Goal: Communication & Community: Ask a question

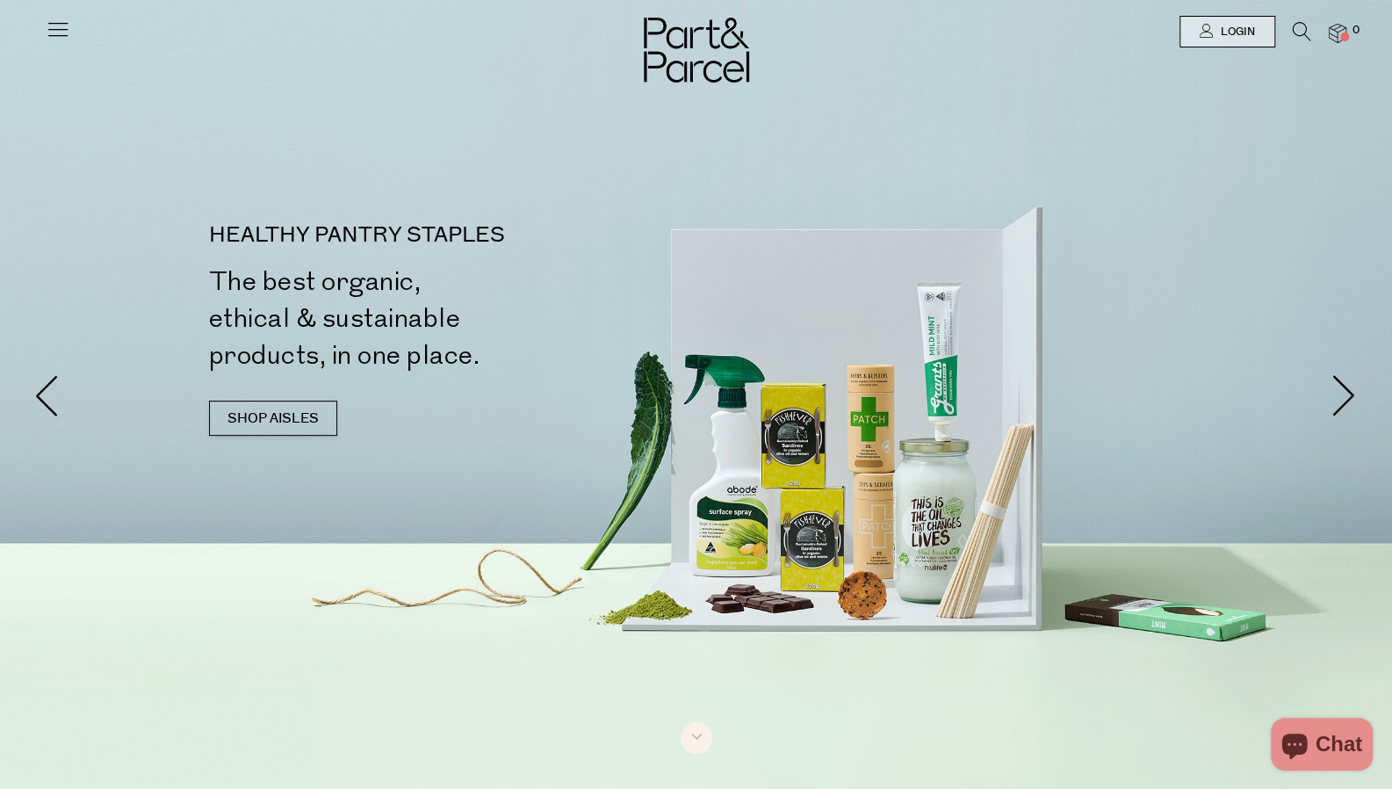
click at [68, 34] on icon at bounding box center [58, 29] width 25 height 25
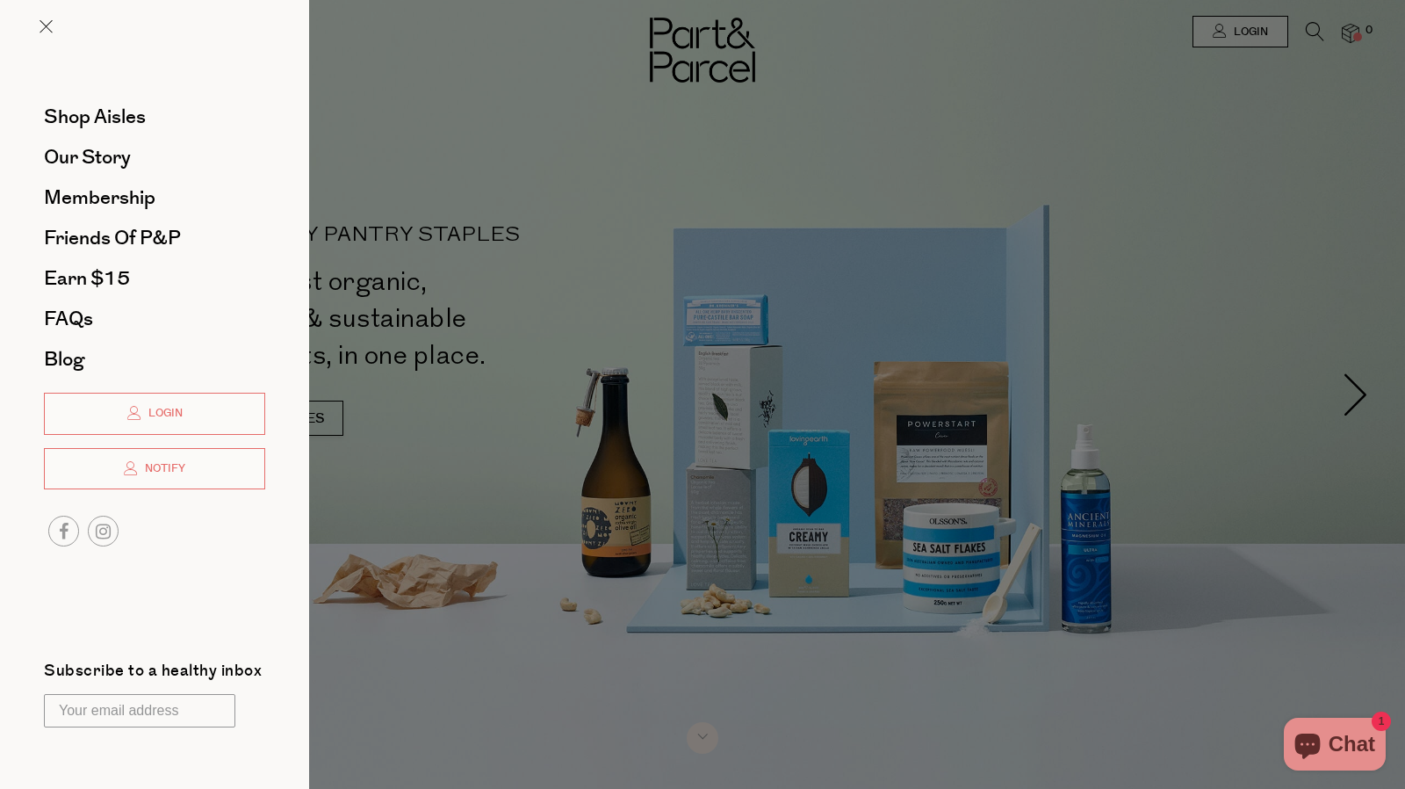
click at [1268, 201] on div at bounding box center [702, 394] width 1405 height 789
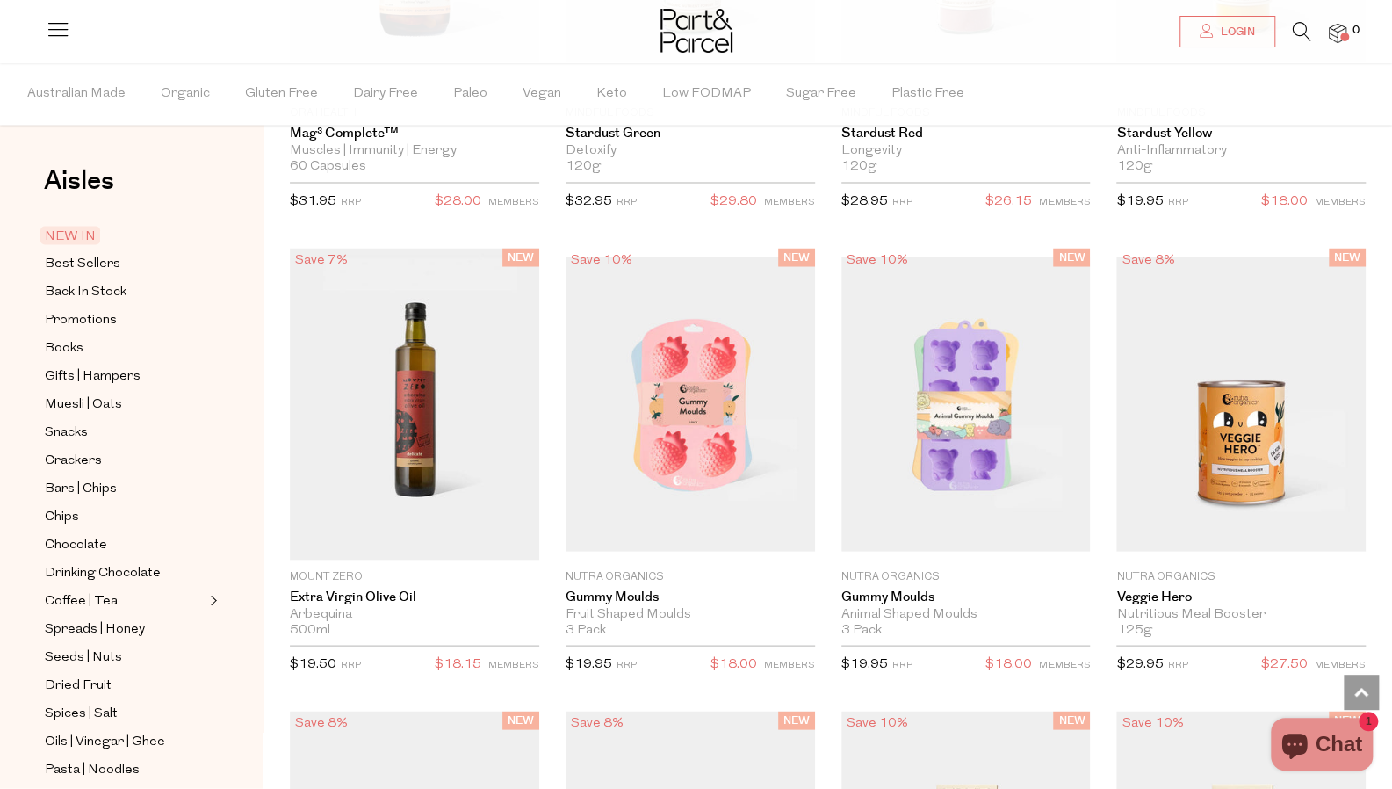
scroll to position [2463, 0]
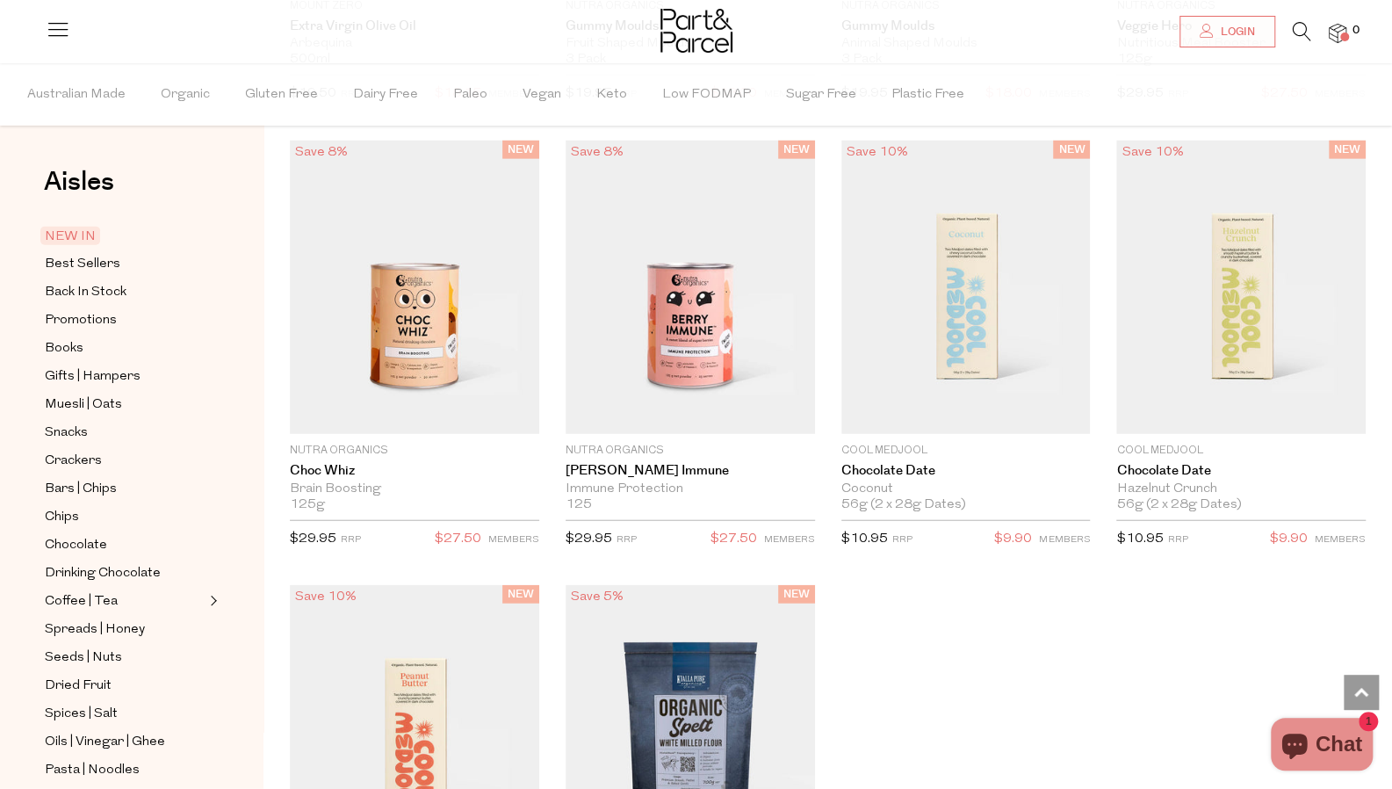
click at [1343, 738] on span "Chat" at bounding box center [1338, 744] width 47 height 26
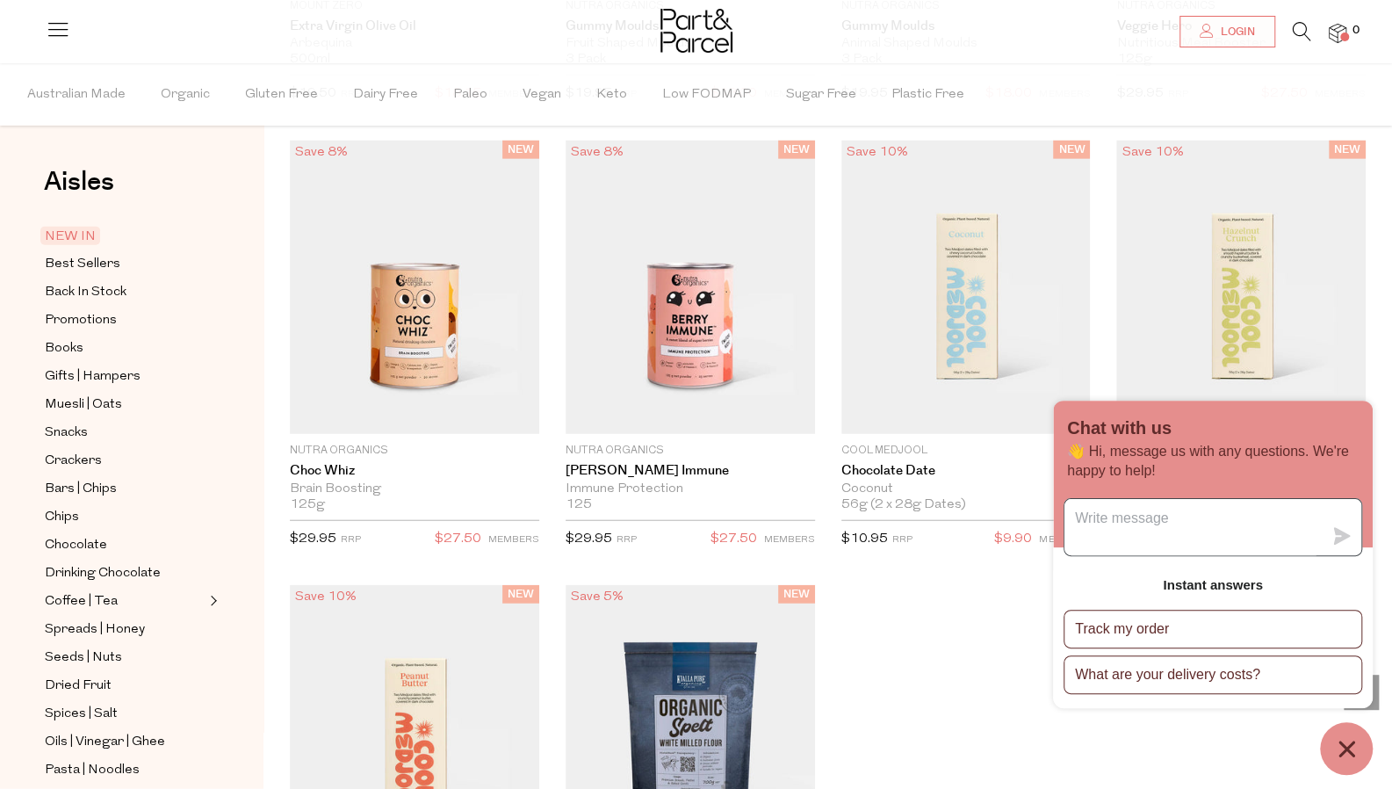
click at [1219, 518] on textarea "Message us" at bounding box center [1193, 527] width 258 height 56
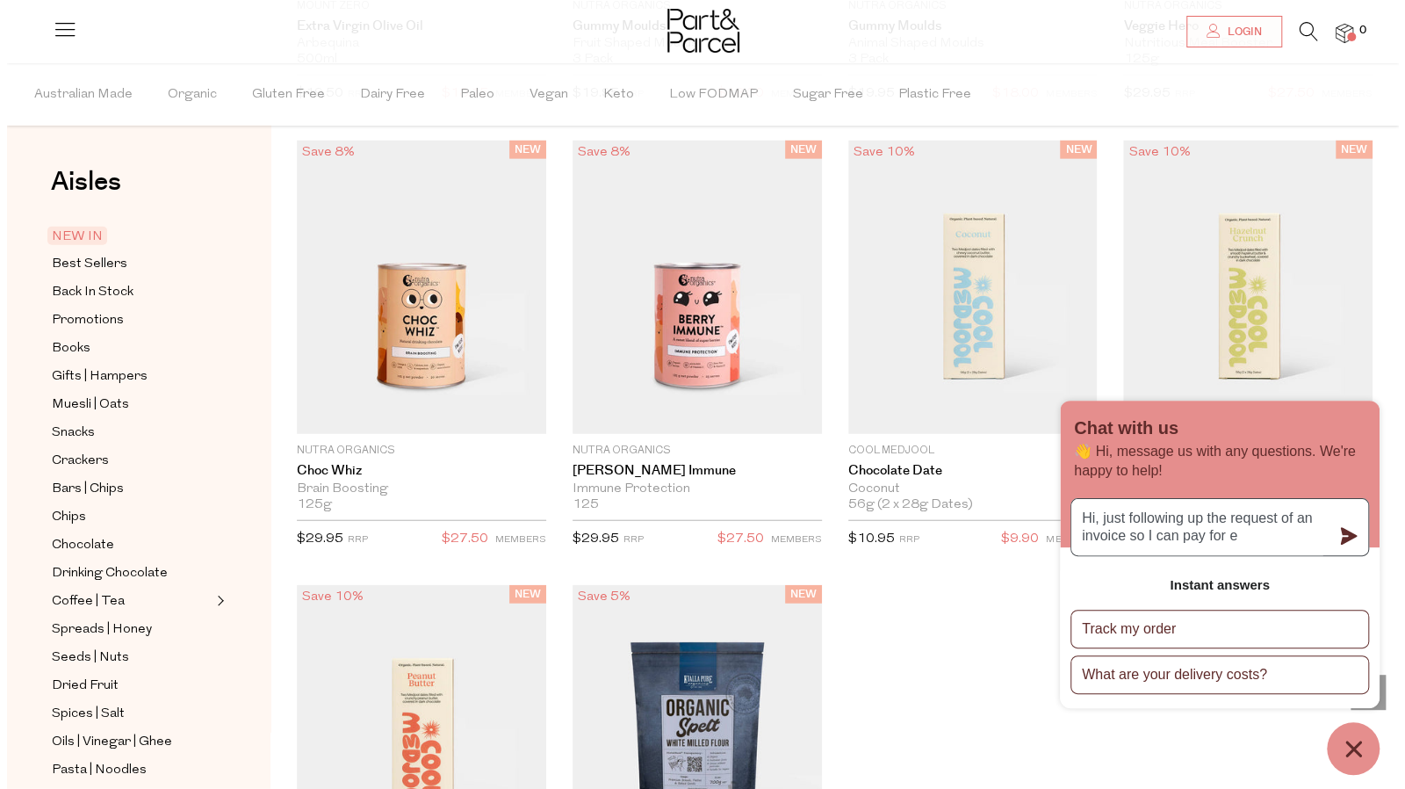
scroll to position [2471, 0]
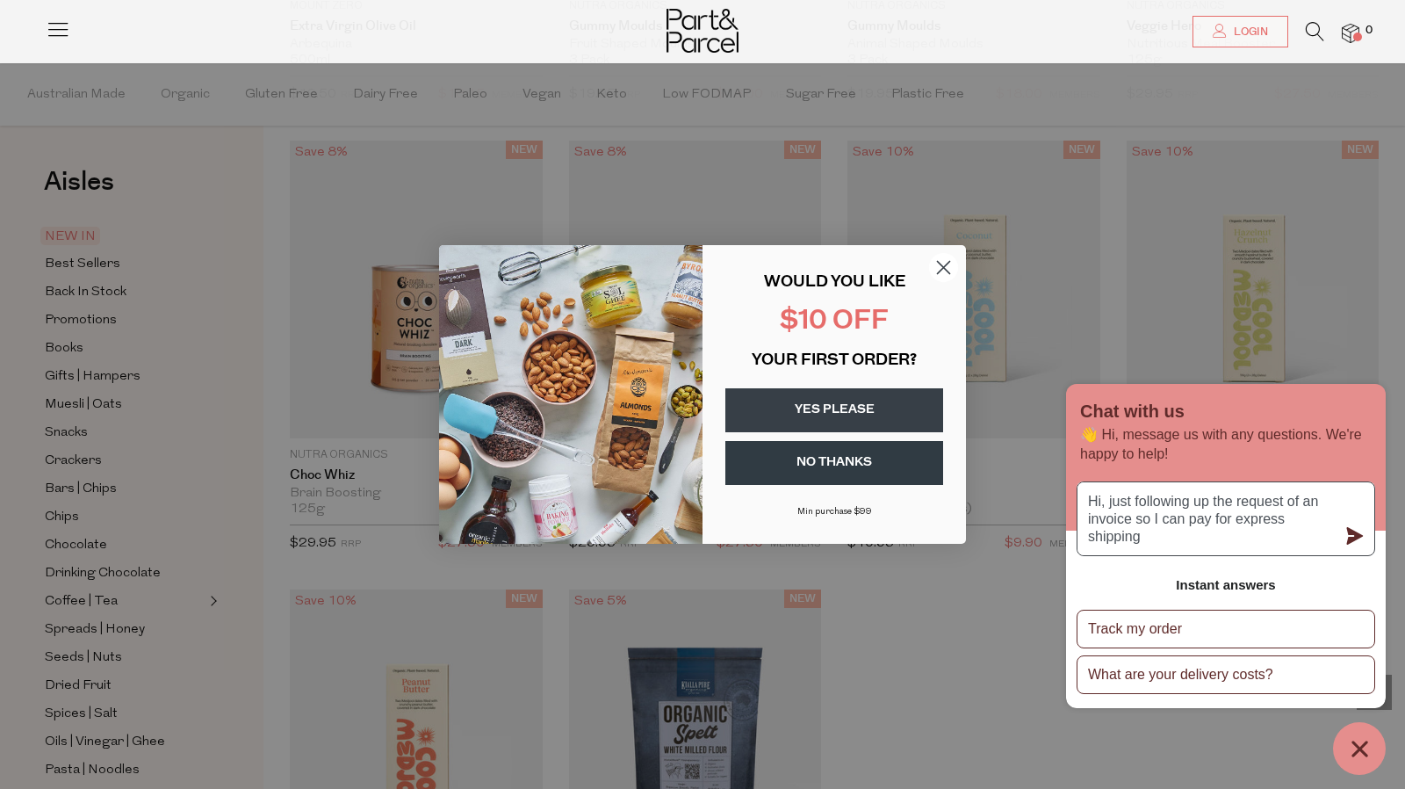
type textarea "Hi, just following up the request of an invoice so I can pay for express shippi…"
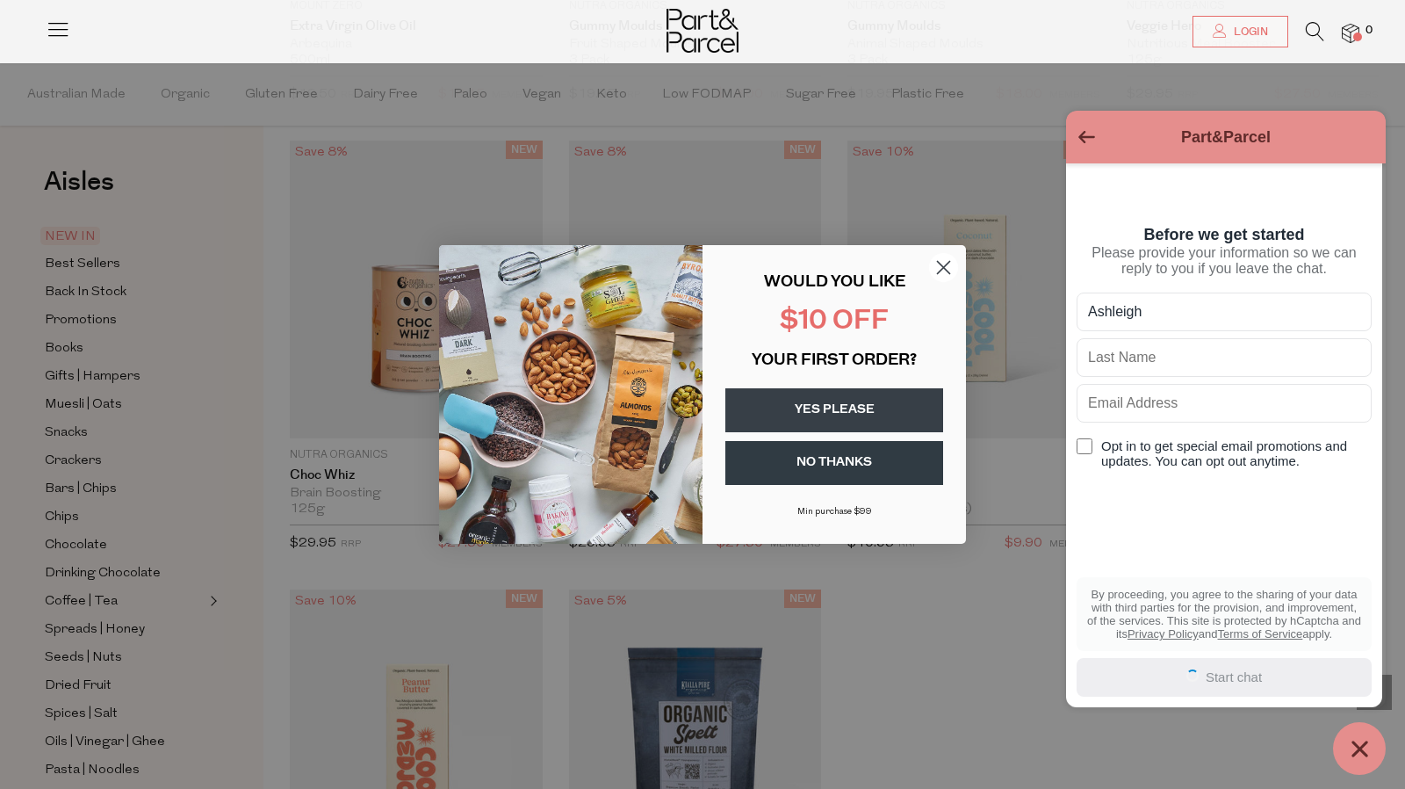
type input "Ashleigh"
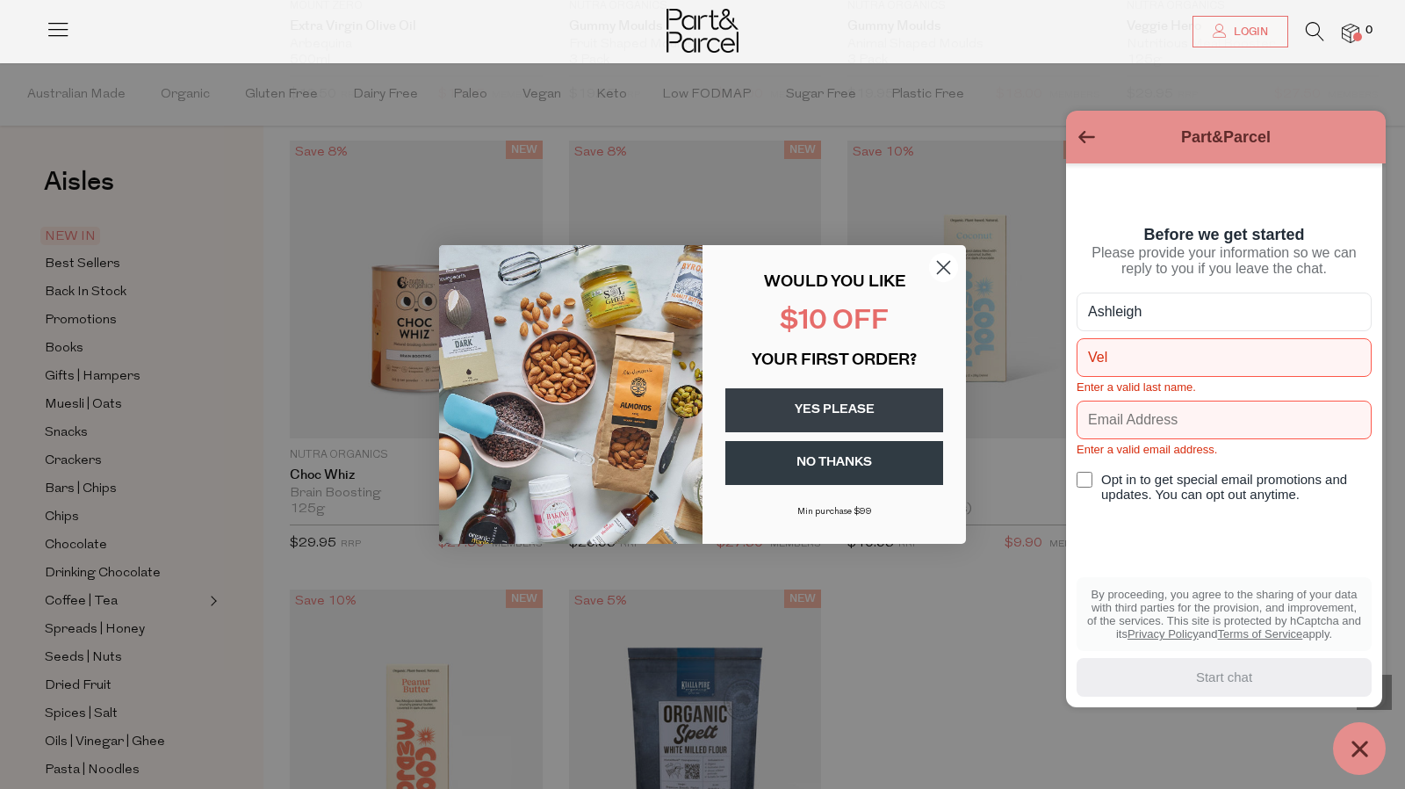
type input "Velevski"
type input "[EMAIL_ADDRESS][DOMAIN_NAME]"
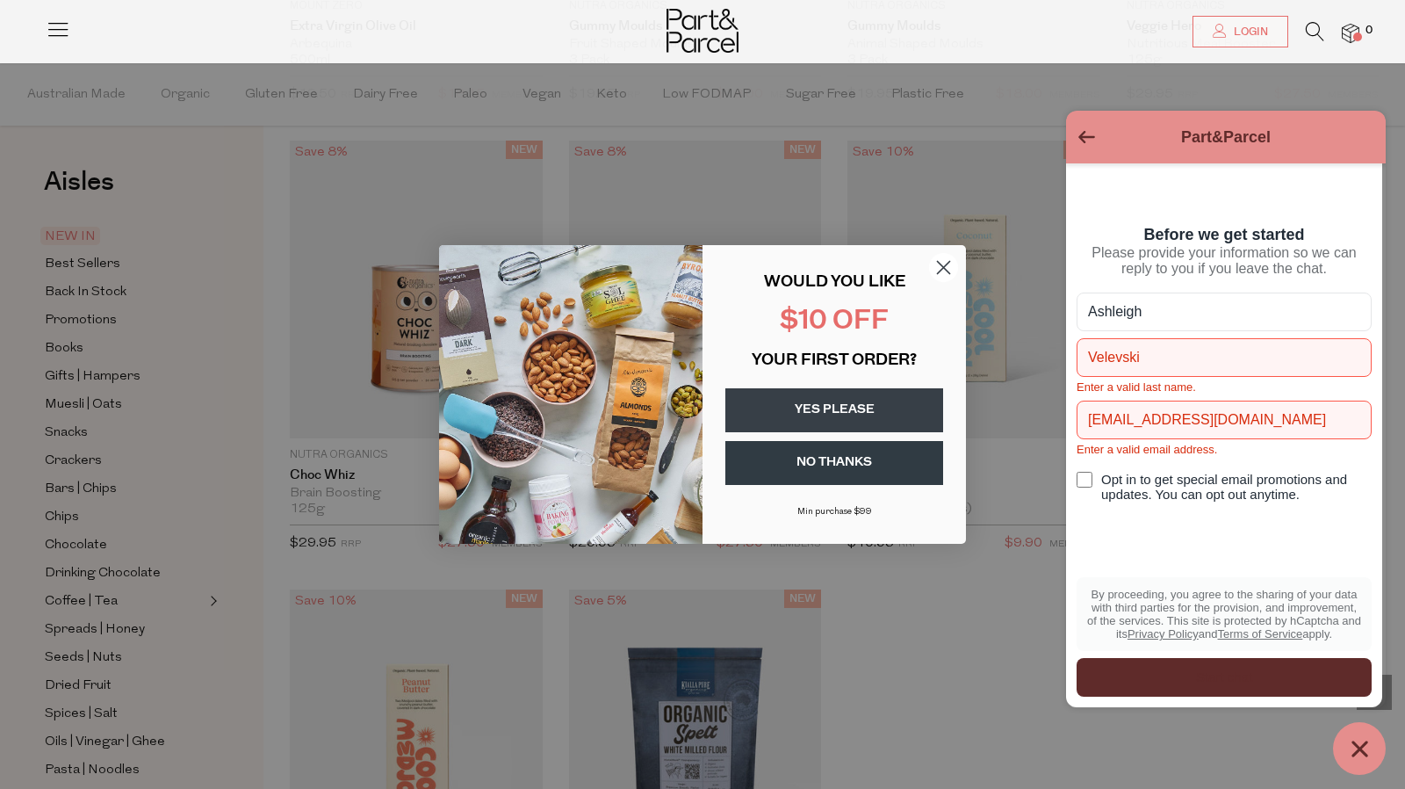
click at [1081, 487] on input "Opt in to get special email promotions and updates. You can opt out anytime." at bounding box center [1085, 480] width 16 height 16
checkbox input "true"
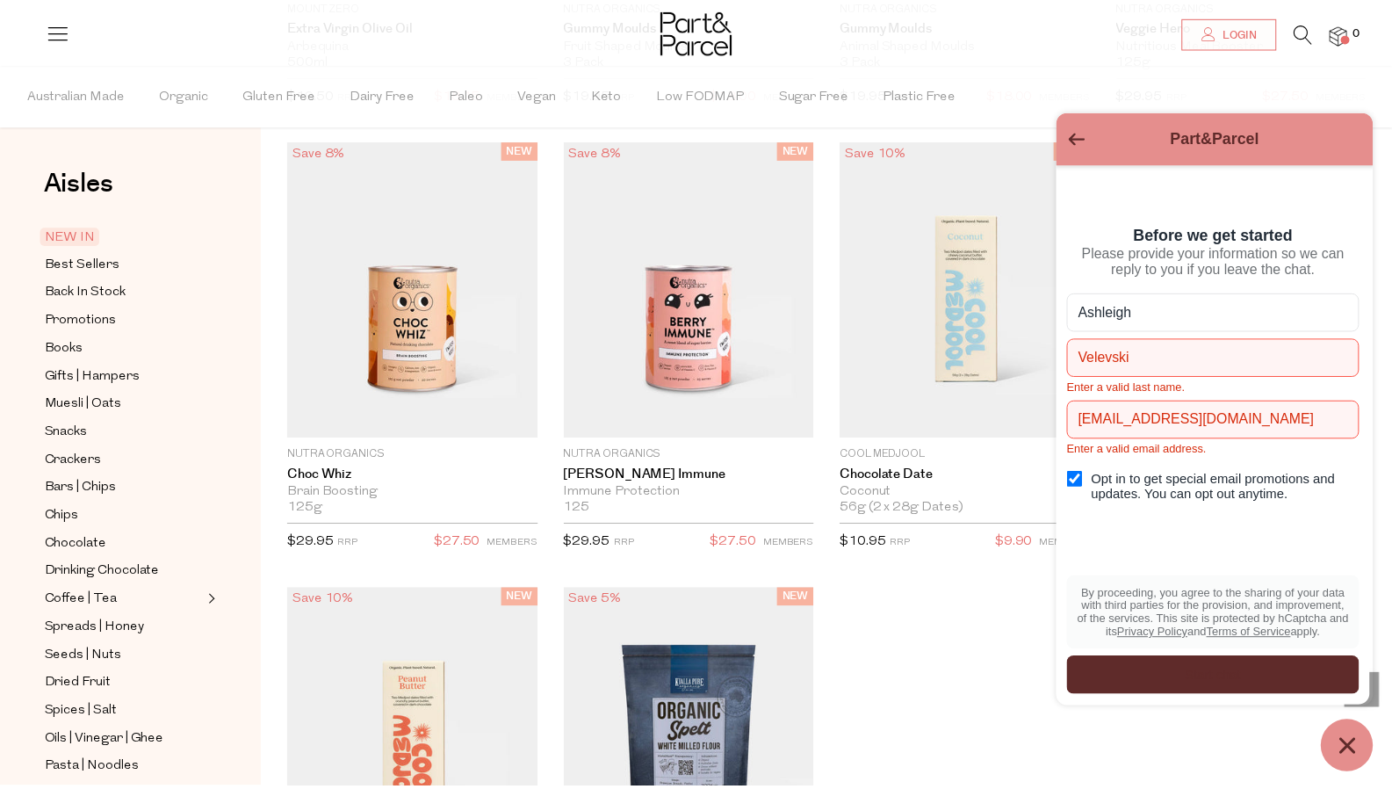
scroll to position [2463, 0]
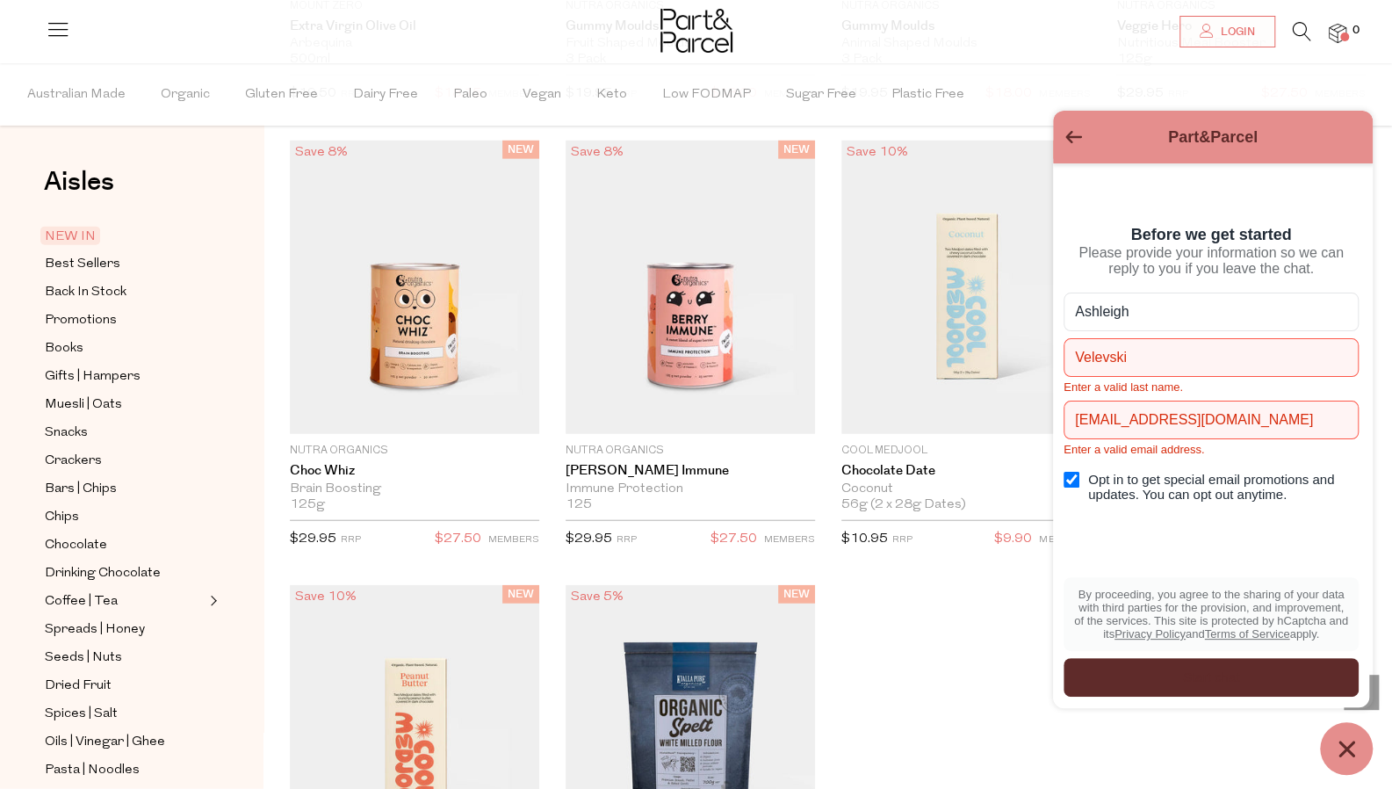
click at [1286, 439] on input "[EMAIL_ADDRESS][DOMAIN_NAME]" at bounding box center [1210, 419] width 295 height 39
click at [1162, 681] on div "Start chat" at bounding box center [1211, 676] width 274 height 19
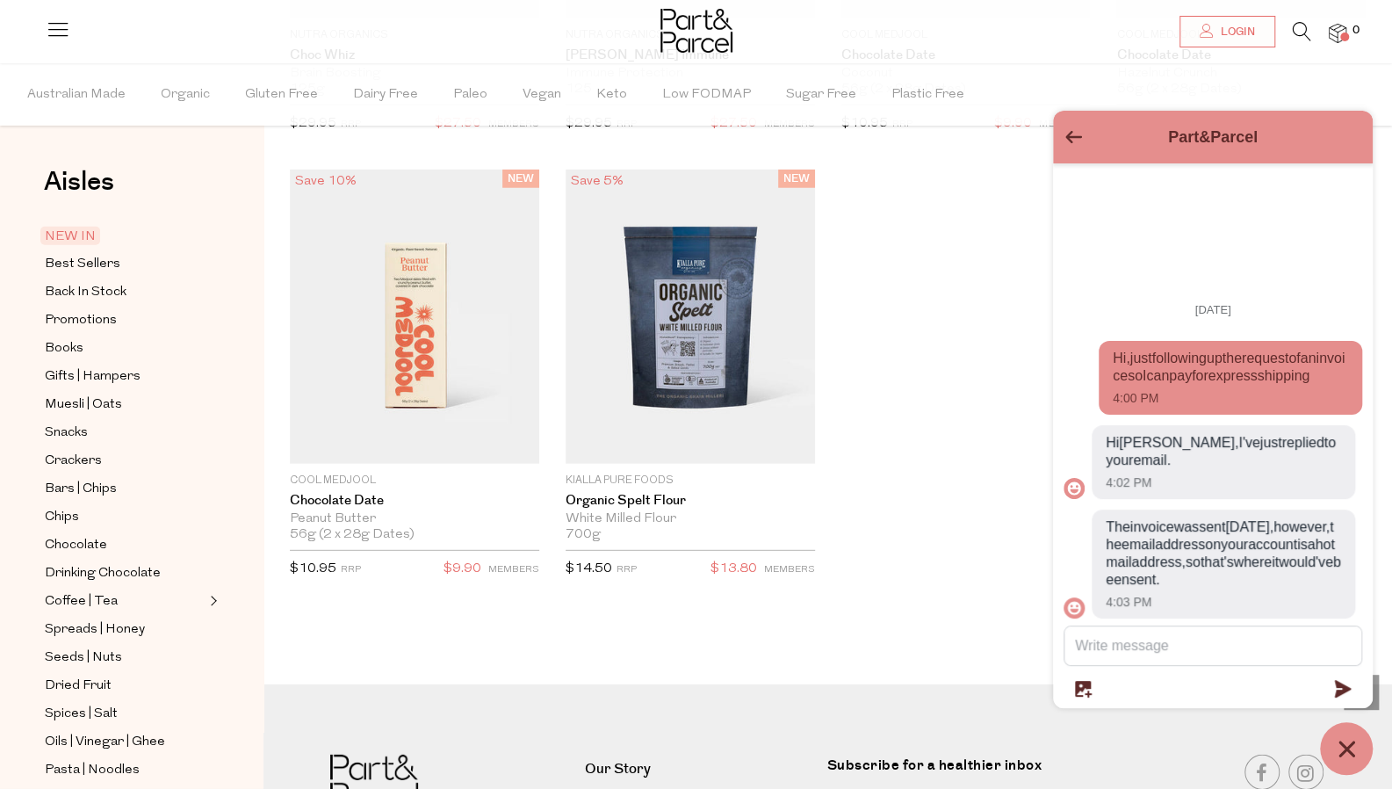
scroll to position [3088, 0]
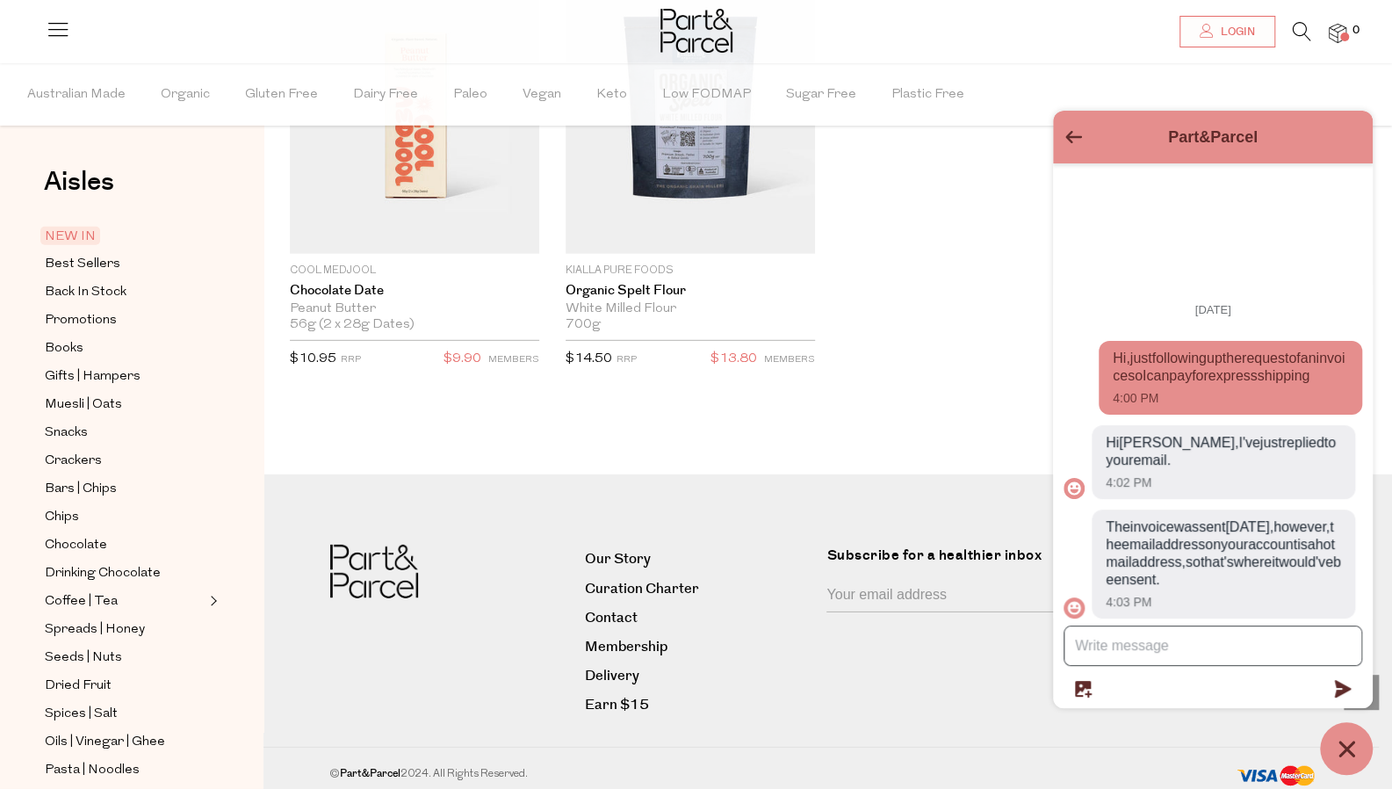
click at [1183, 633] on textarea "Message us" at bounding box center [1212, 645] width 297 height 39
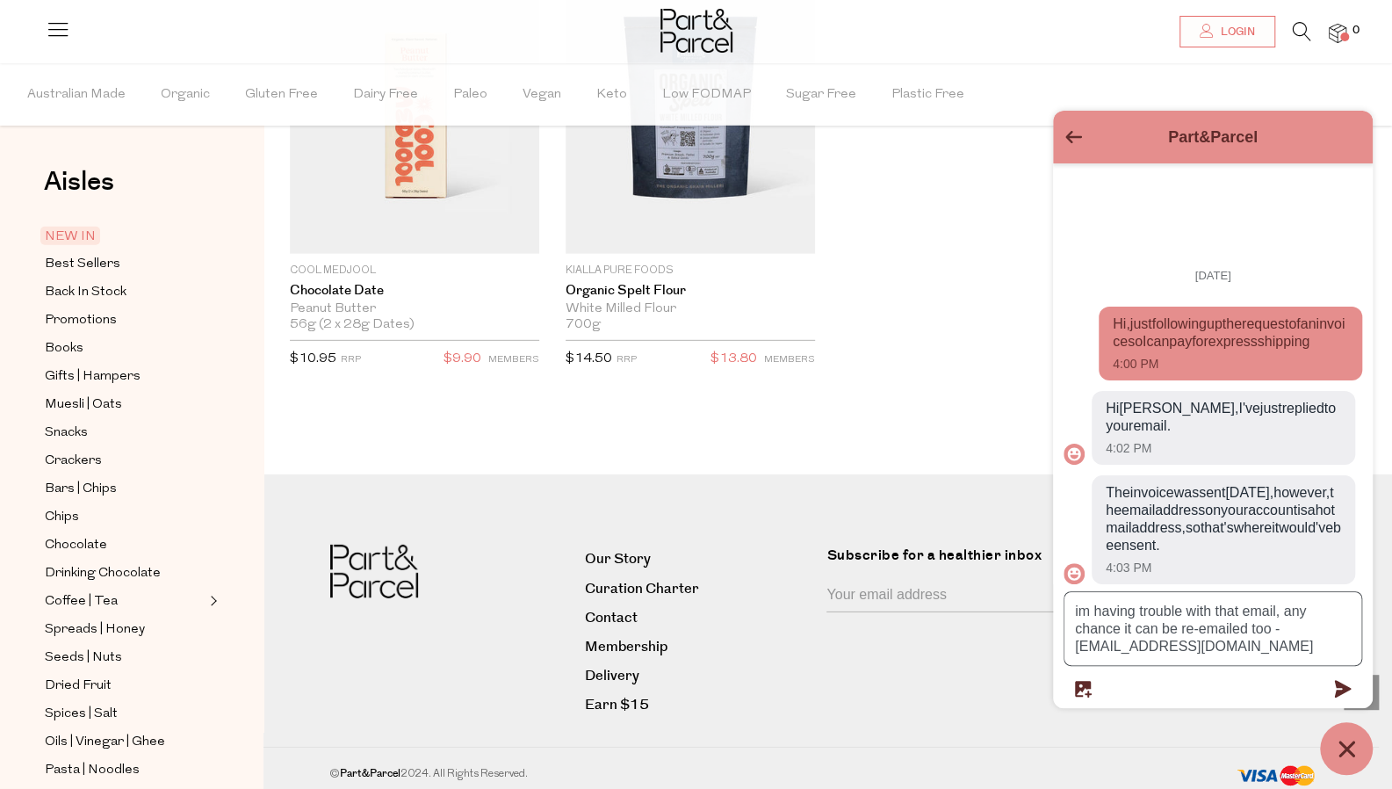
type textarea "im having trouble with that email, any chance it can be re-emailed too - [EMAIL…"
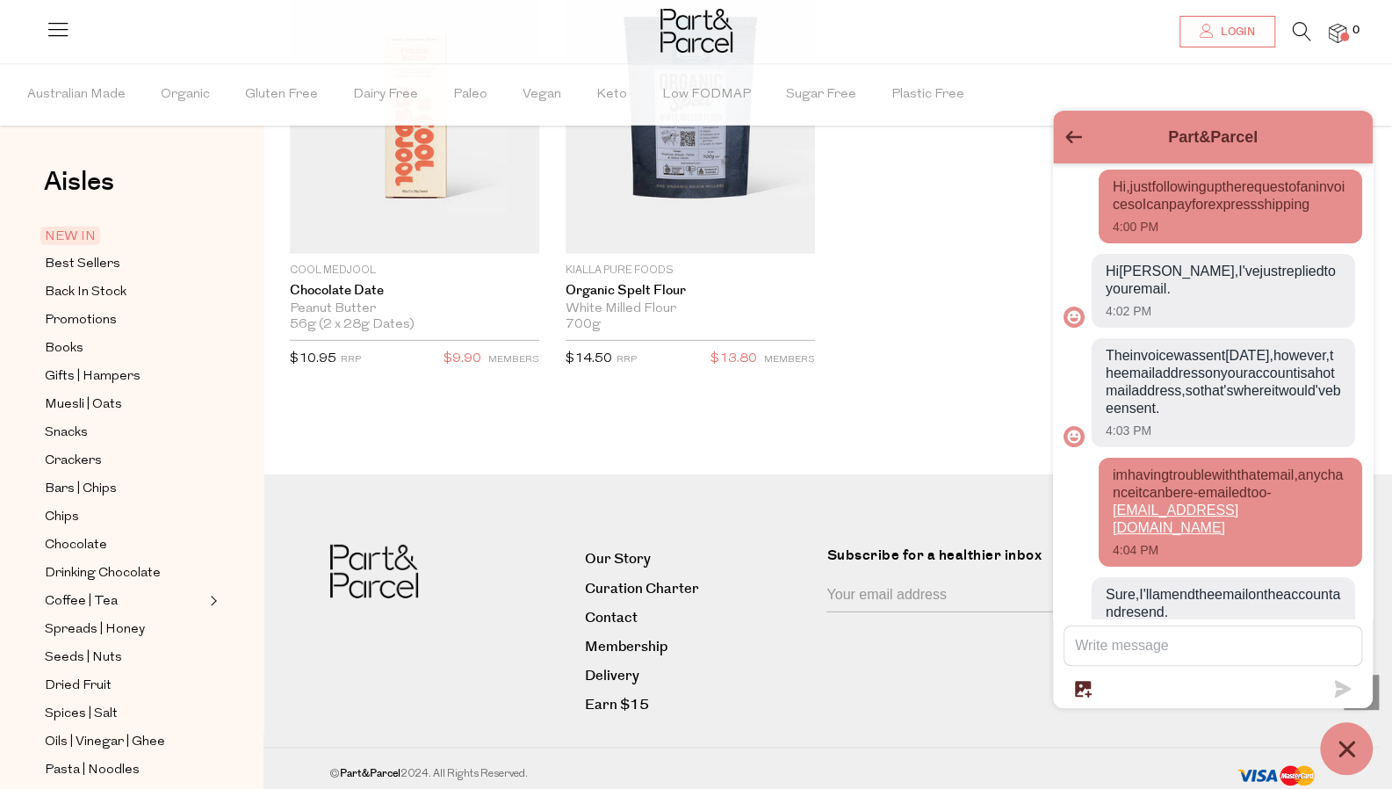
scroll to position [134, 0]
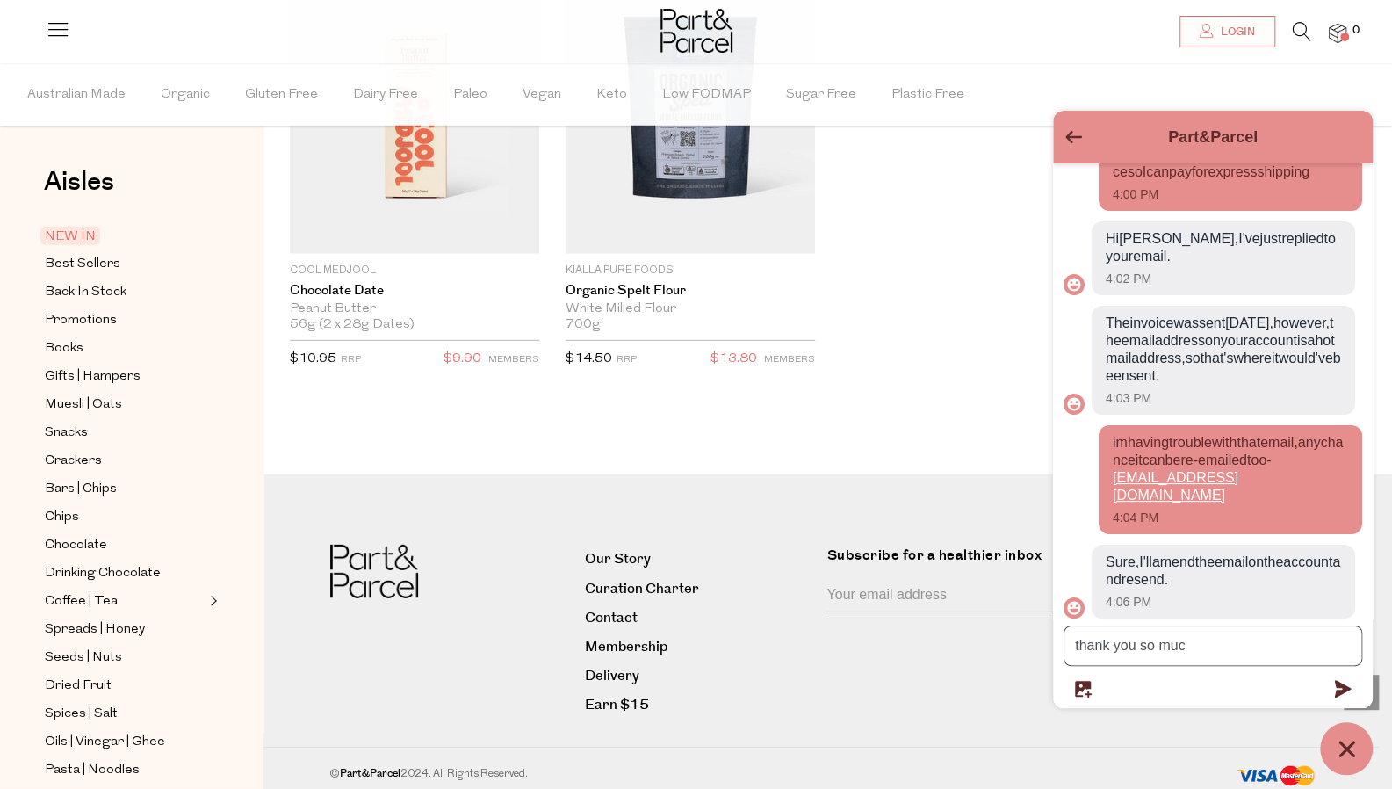
type textarea "thank you so much"
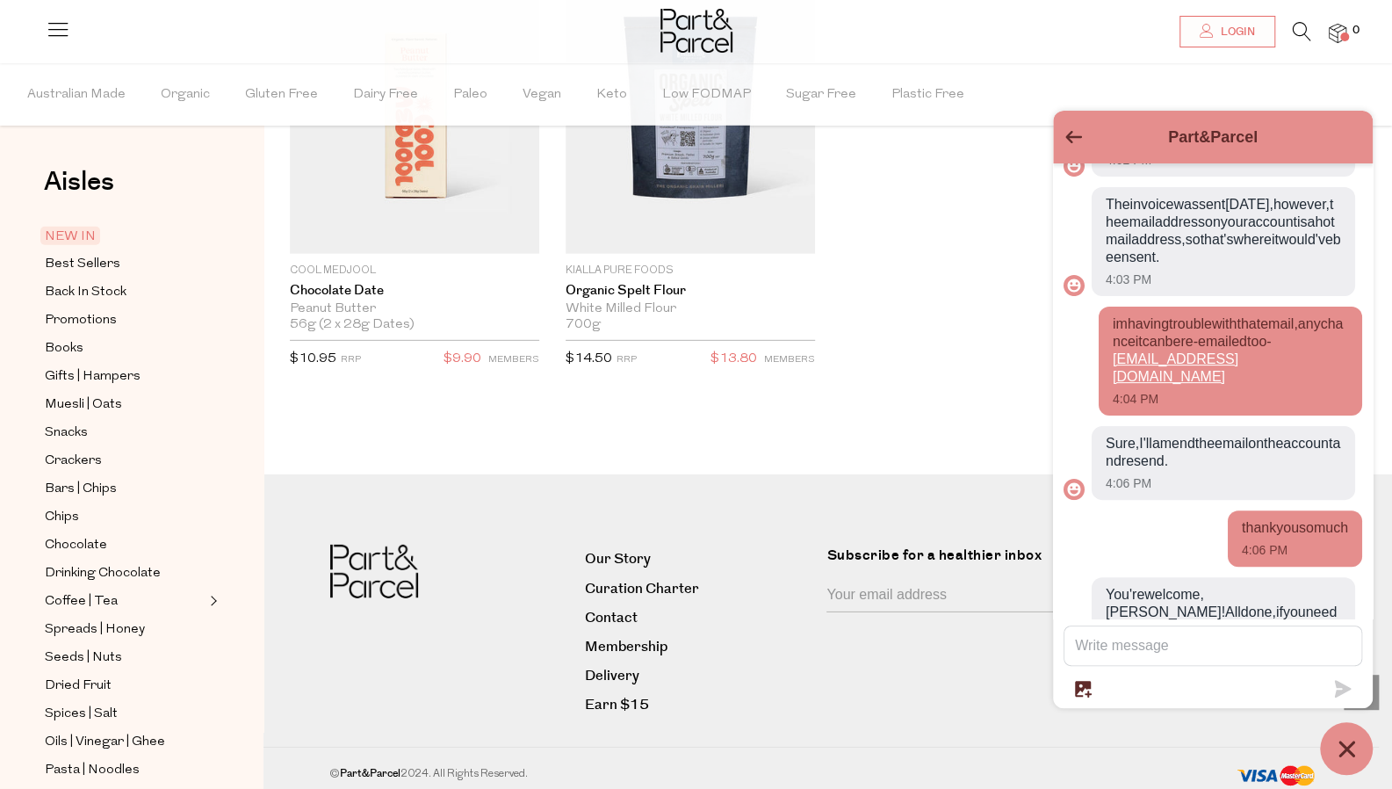
scroll to position [303, 0]
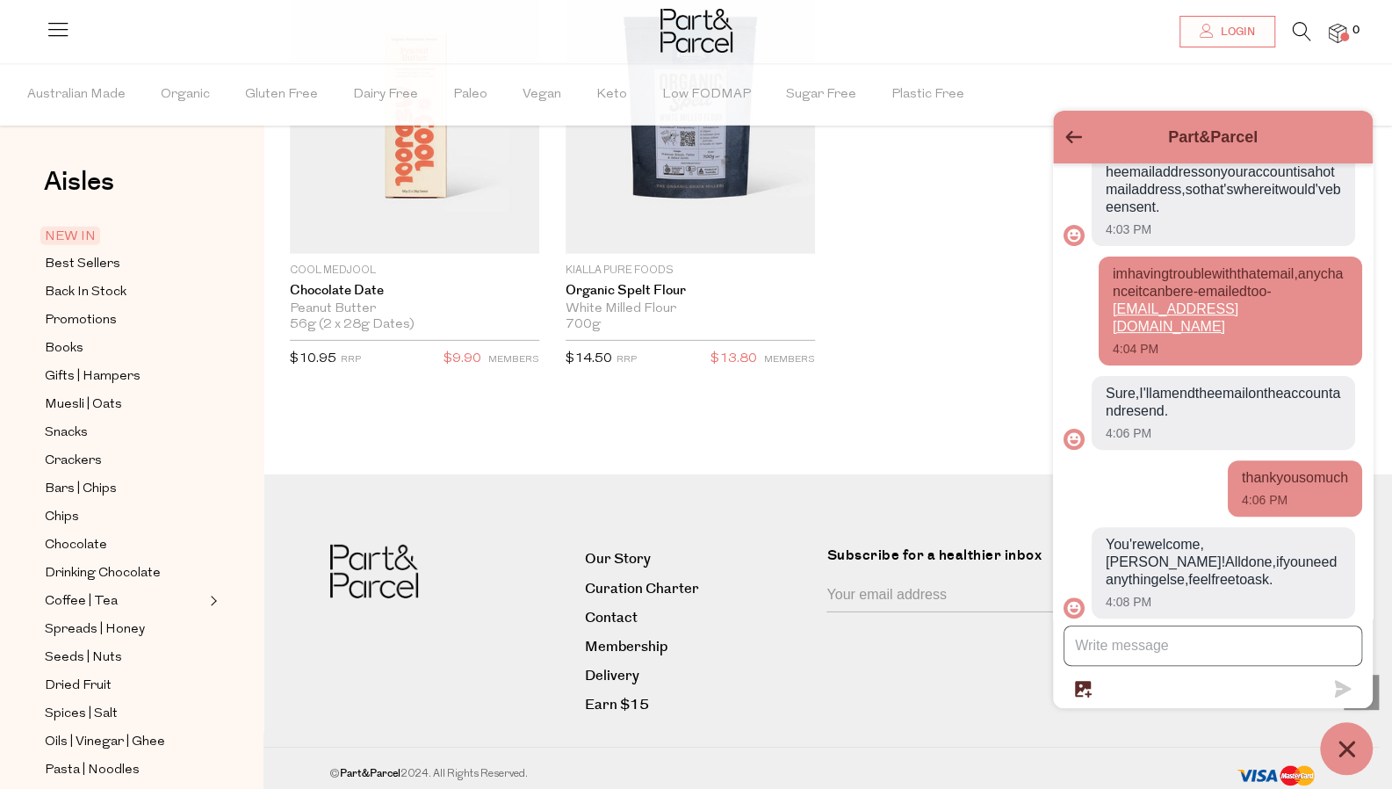
click at [1127, 646] on textarea "Message us" at bounding box center [1212, 645] width 297 height 39
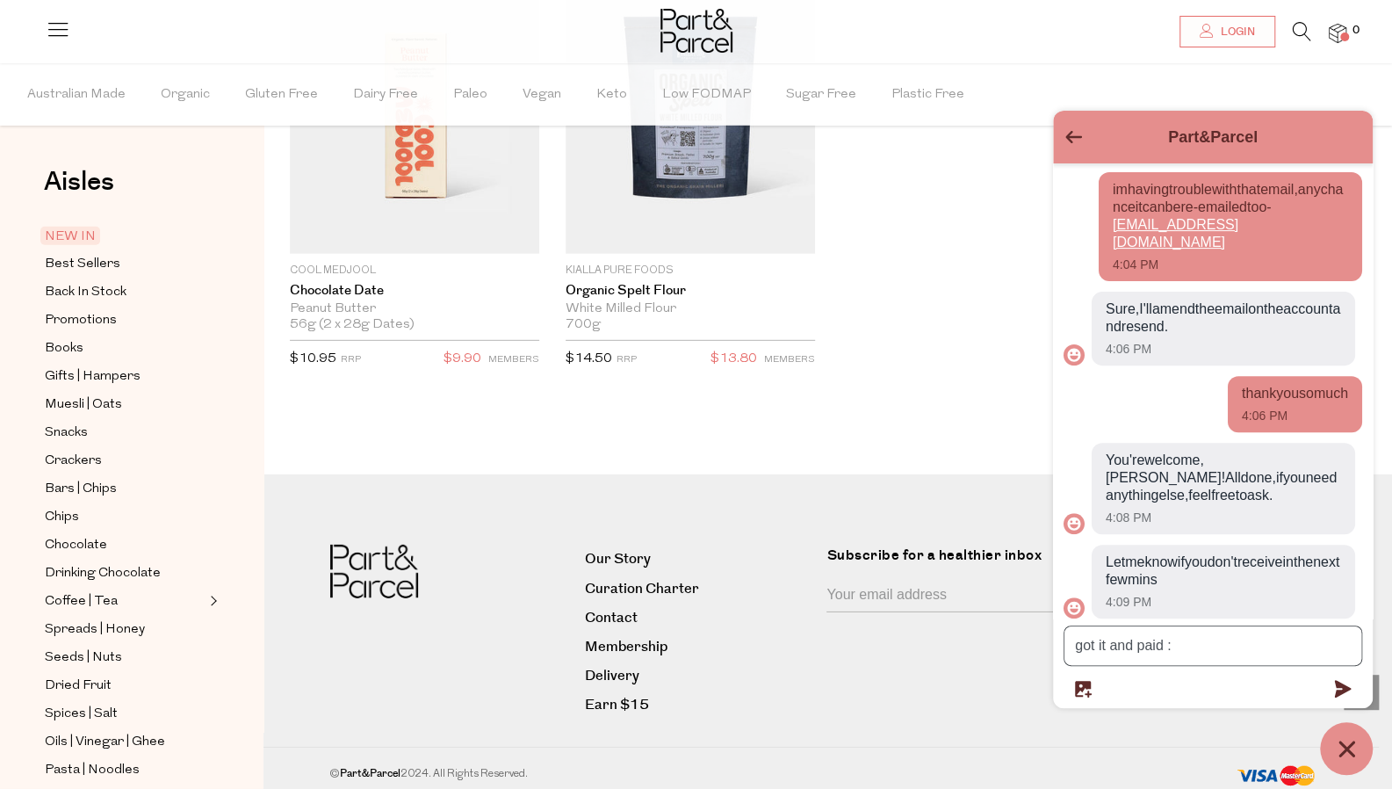
type textarea "got it and paid :)"
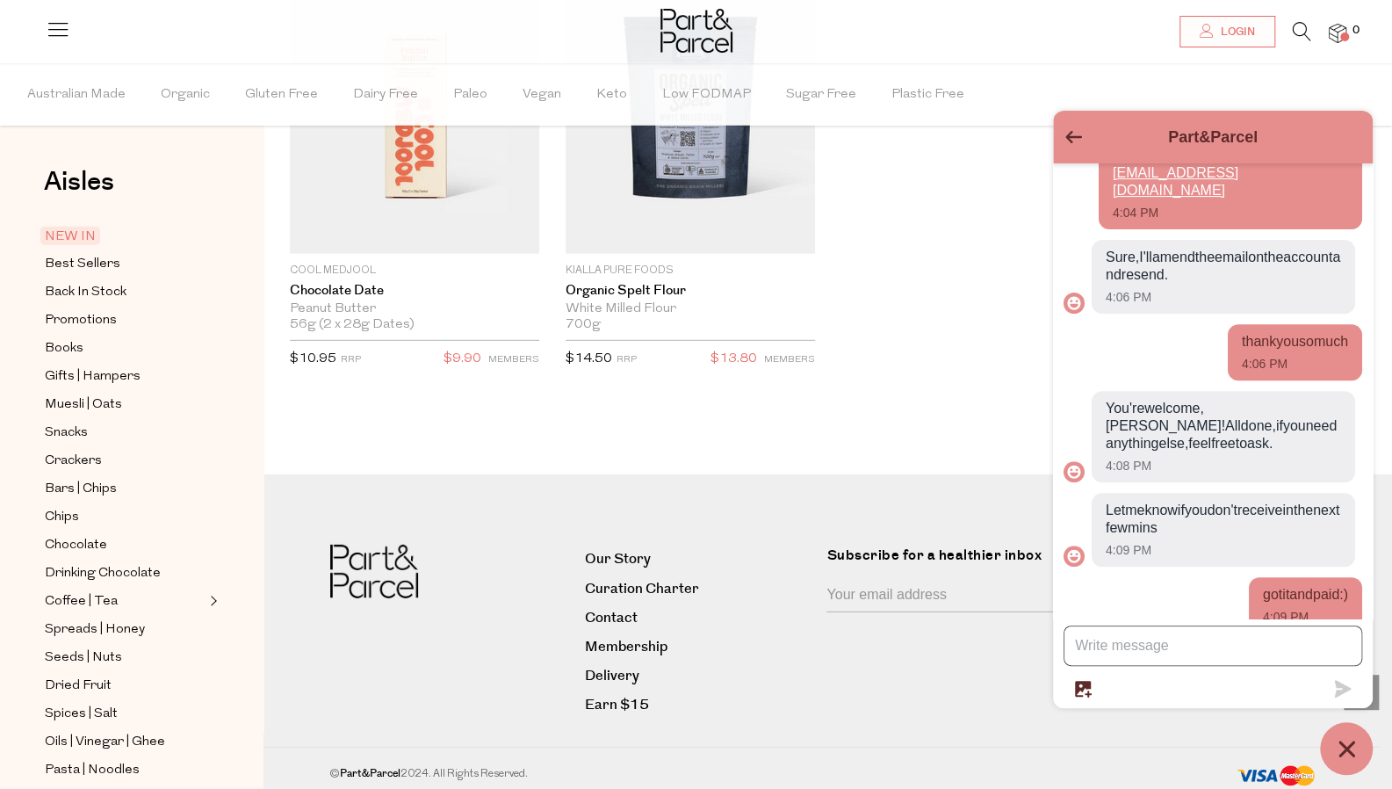
scroll to position [454, 0]
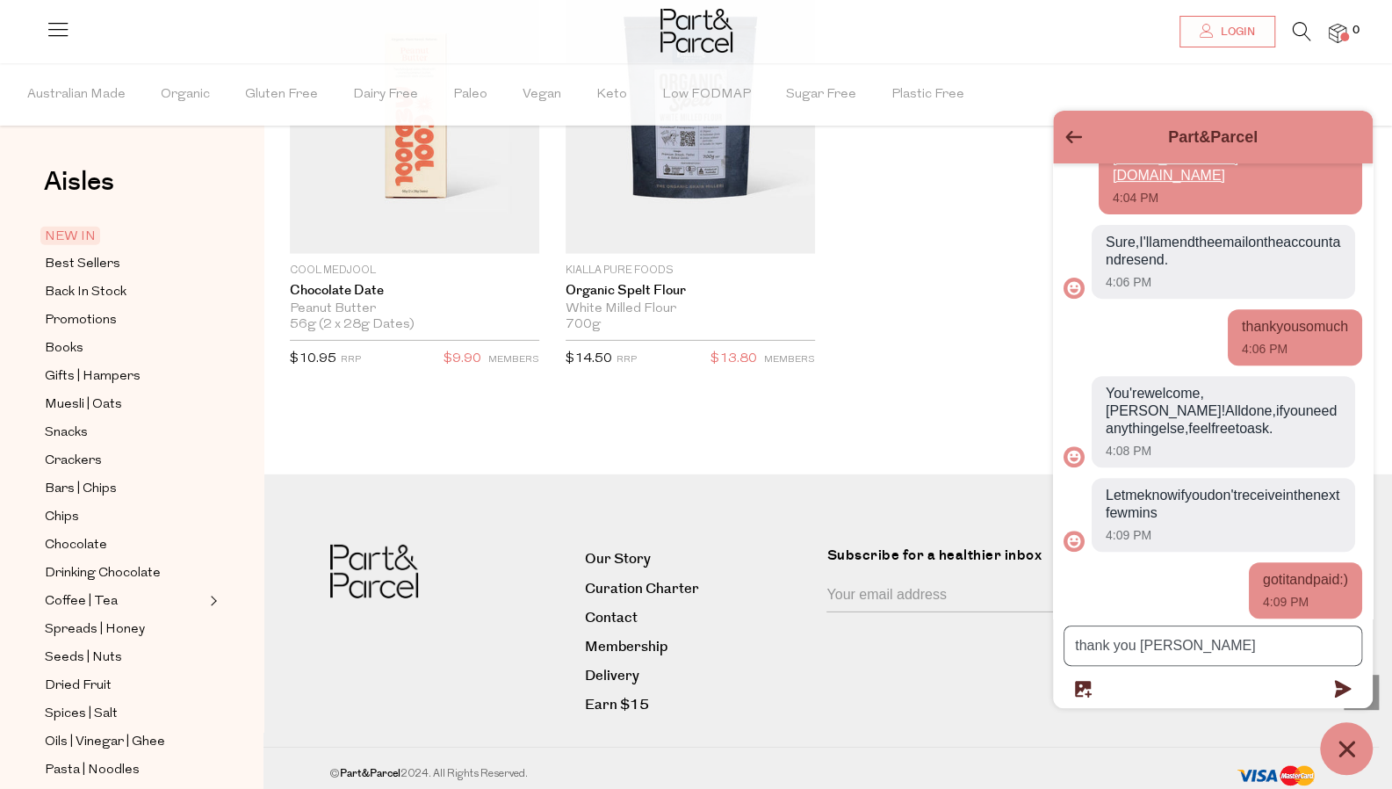
type textarea "thank you again"
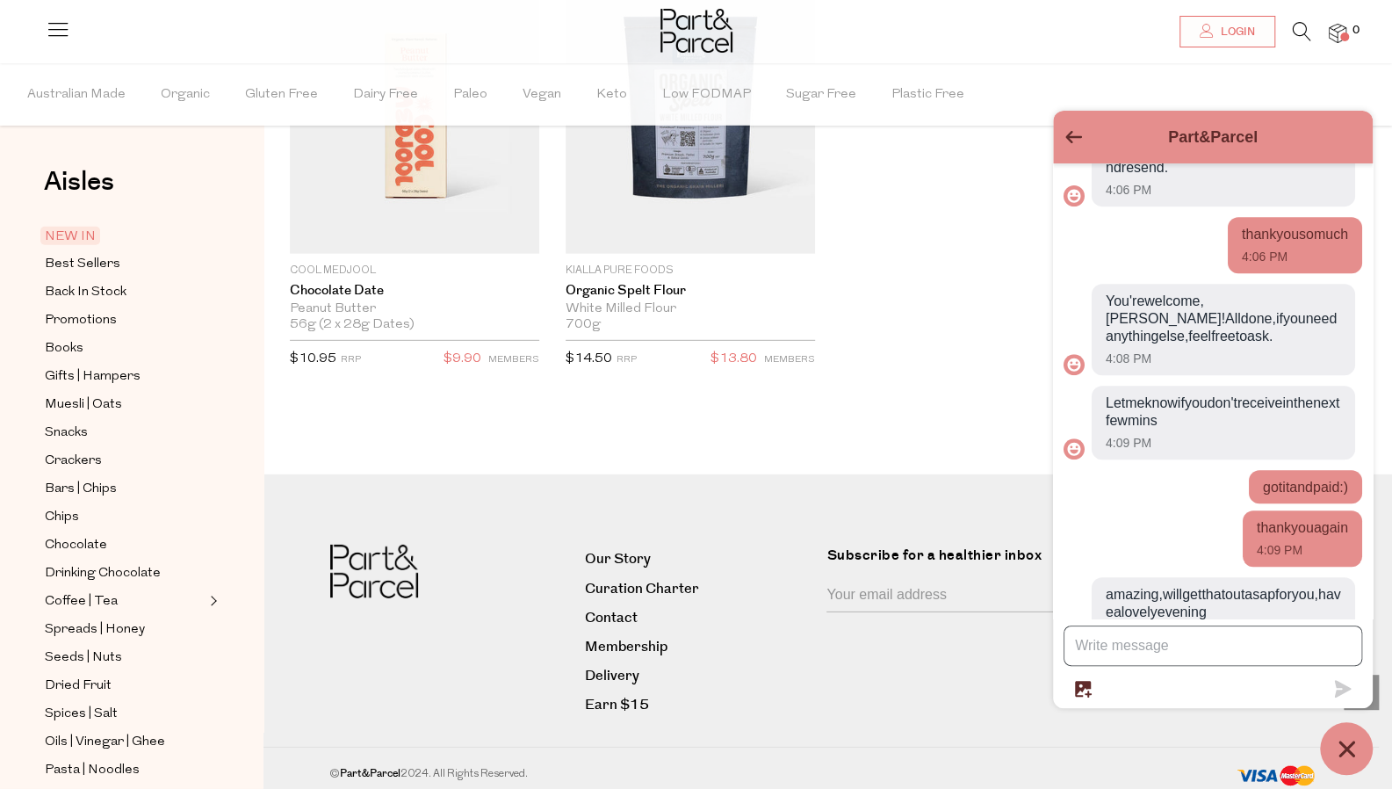
scroll to position [596, 0]
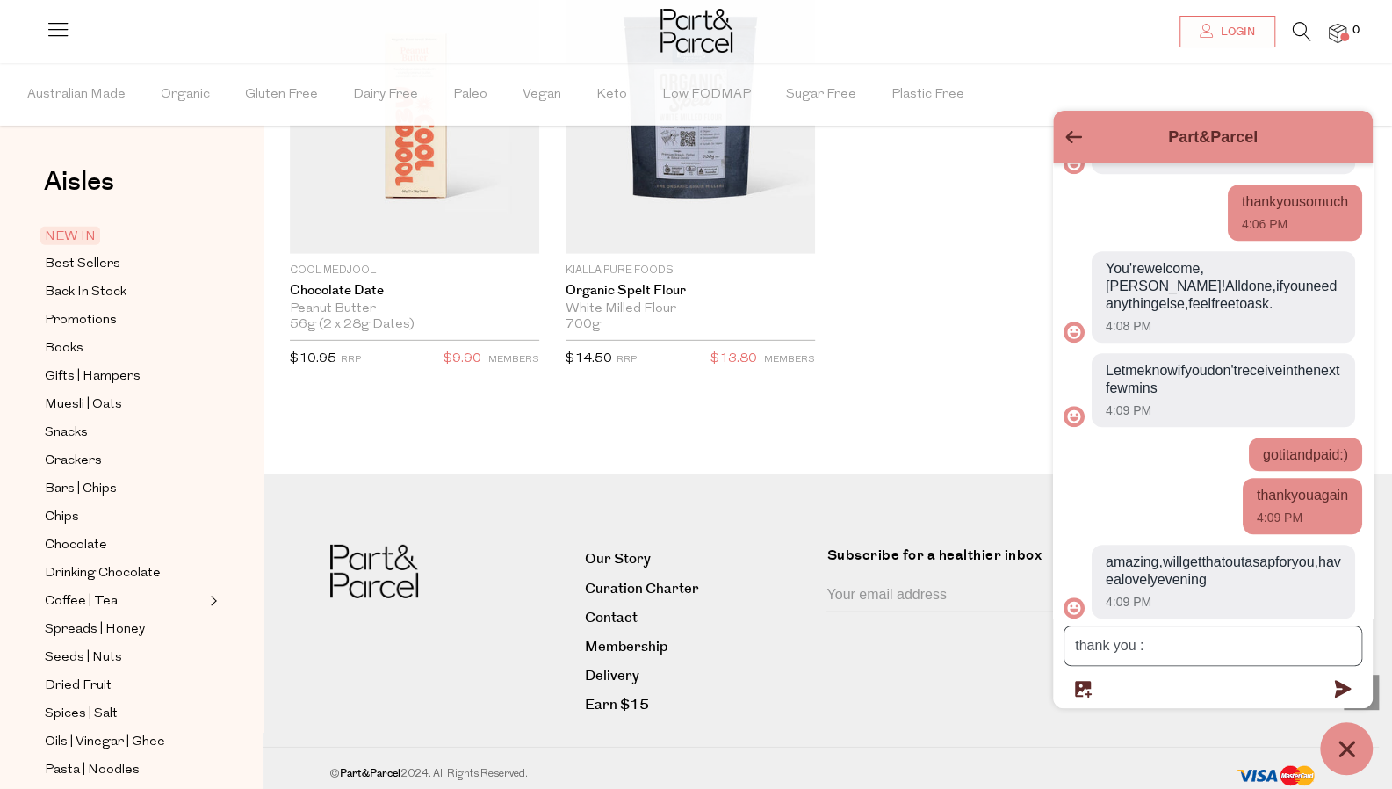
type textarea "thank you :)"
